Goal: Navigation & Orientation: Find specific page/section

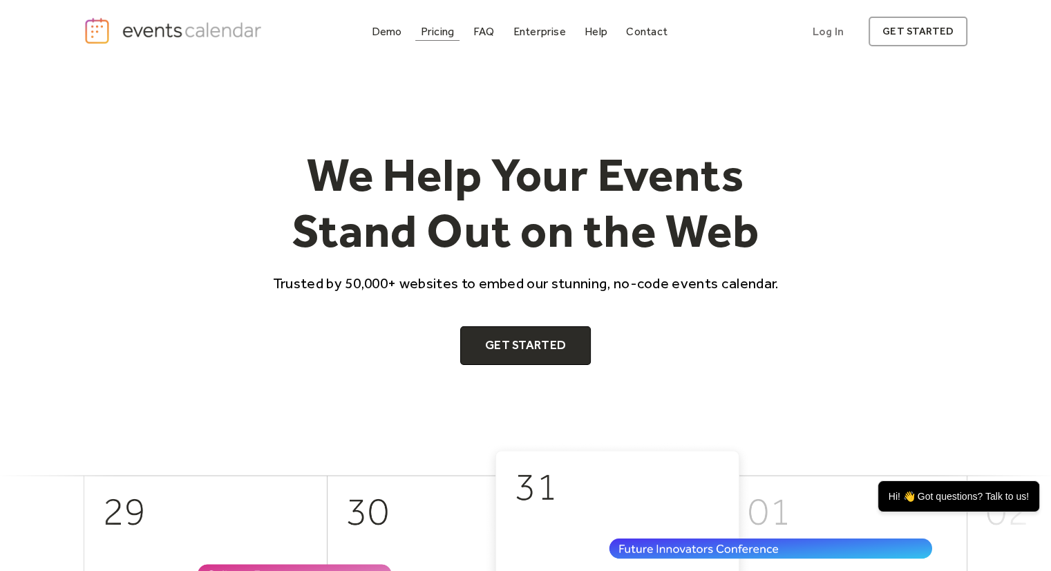
click at [438, 35] on div "Pricing" at bounding box center [438, 32] width 34 height 8
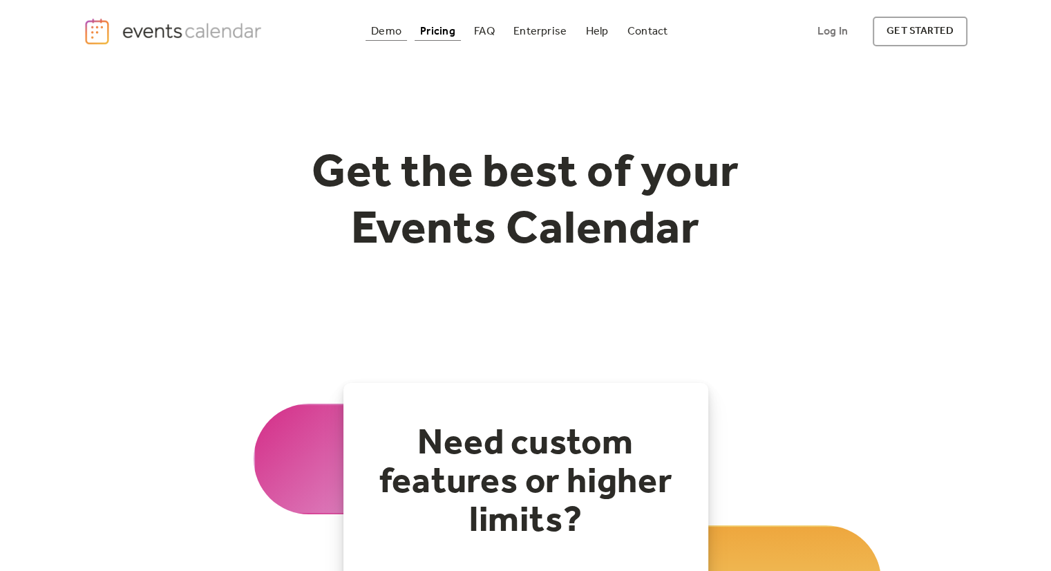
click at [393, 28] on div "Demo" at bounding box center [386, 32] width 30 height 8
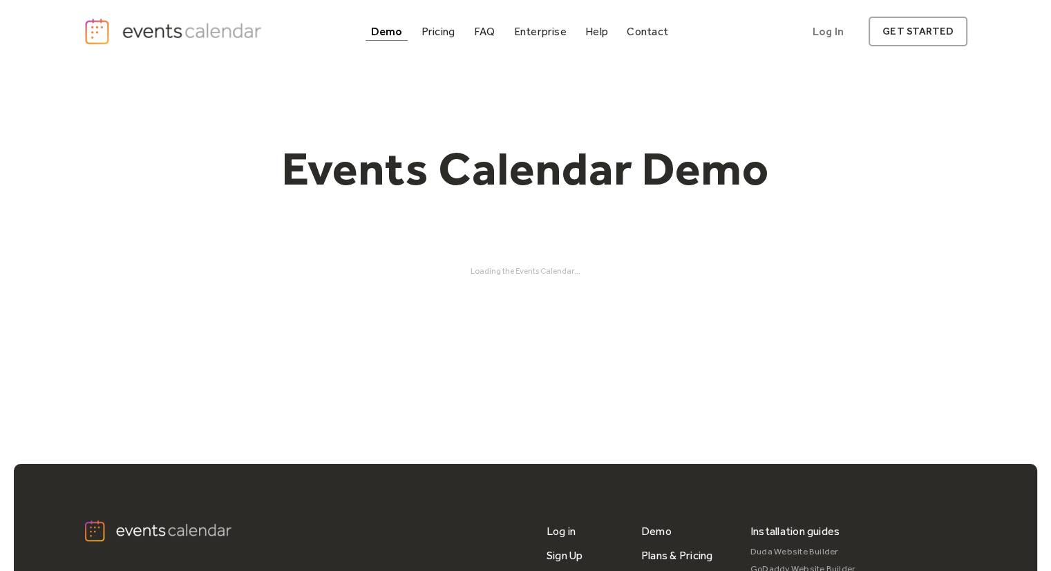
click at [376, 31] on div "Demo" at bounding box center [387, 32] width 32 height 8
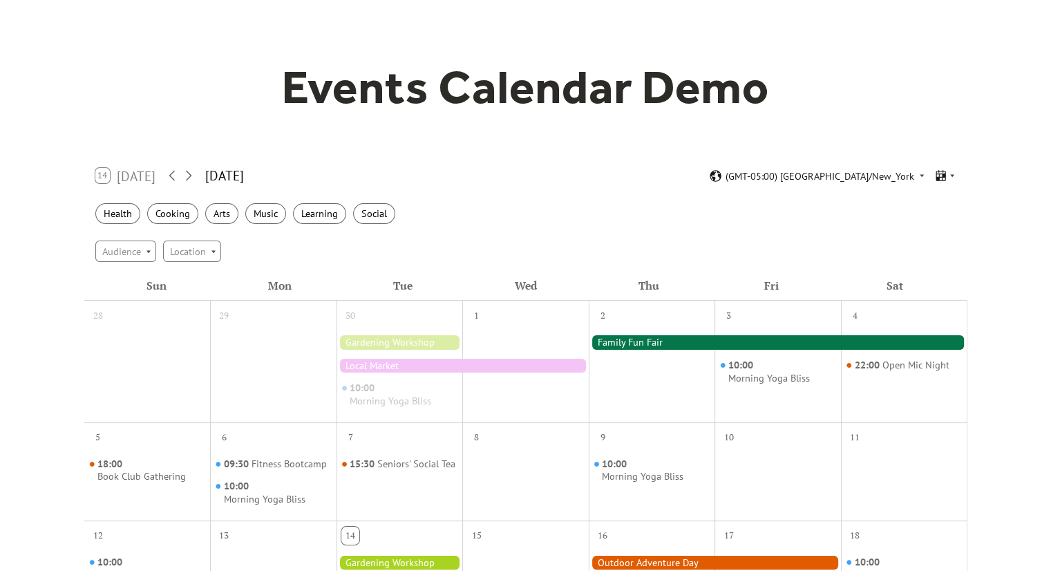
scroll to position [77, 0]
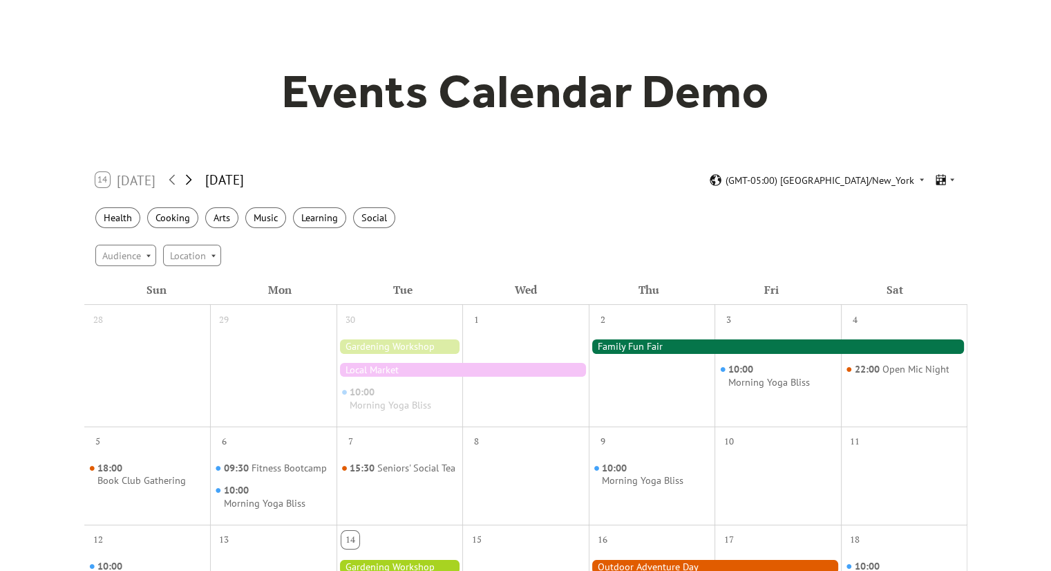
click at [191, 176] on icon at bounding box center [188, 179] width 17 height 17
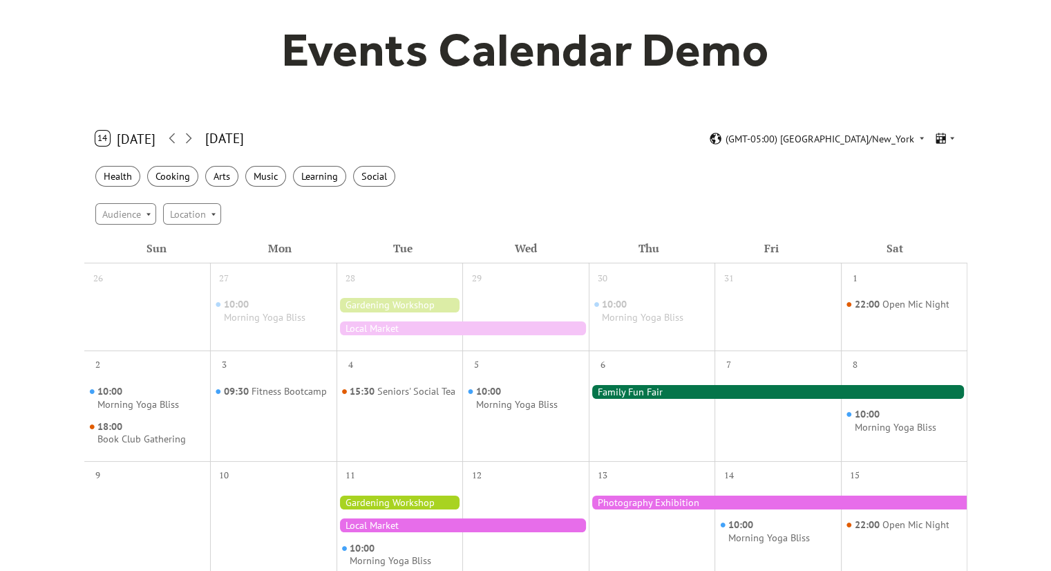
scroll to position [111, 0]
